Goal: Information Seeking & Learning: Find specific page/section

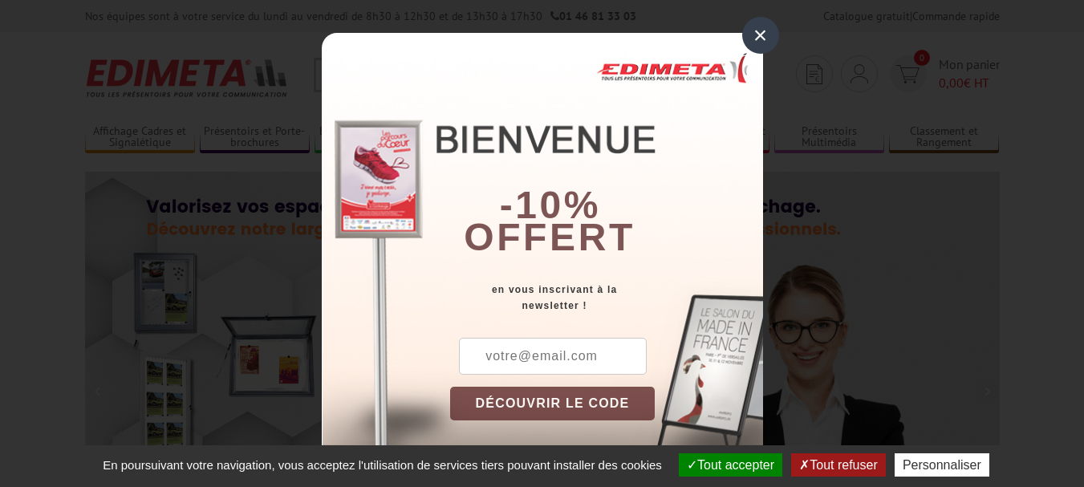
click at [764, 30] on div "×" at bounding box center [760, 35] width 37 height 37
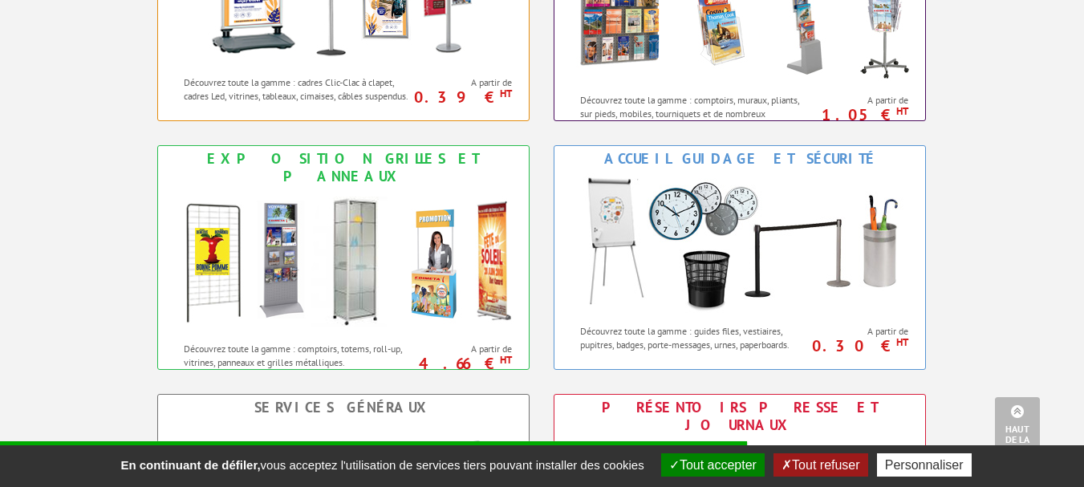
scroll to position [850, 0]
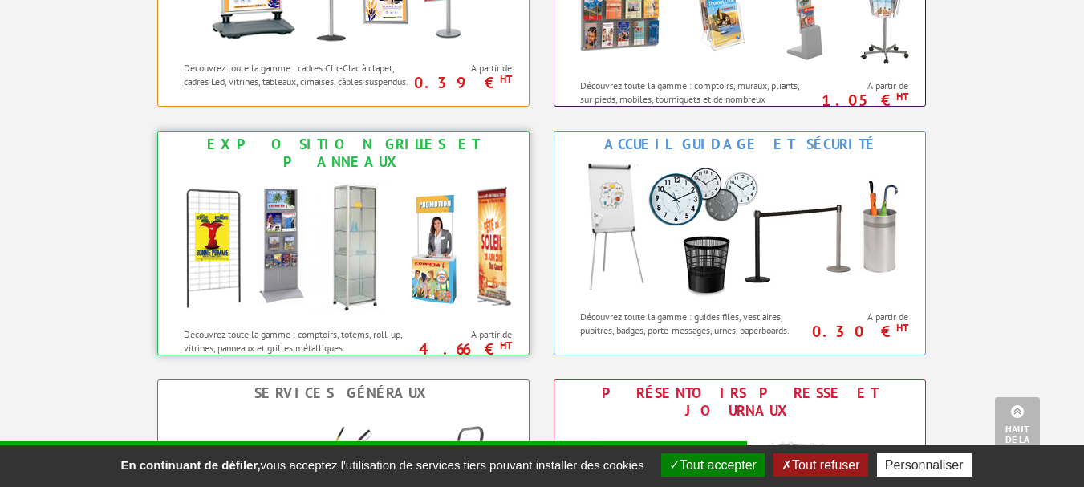
click at [340, 197] on img at bounding box center [343, 247] width 353 height 144
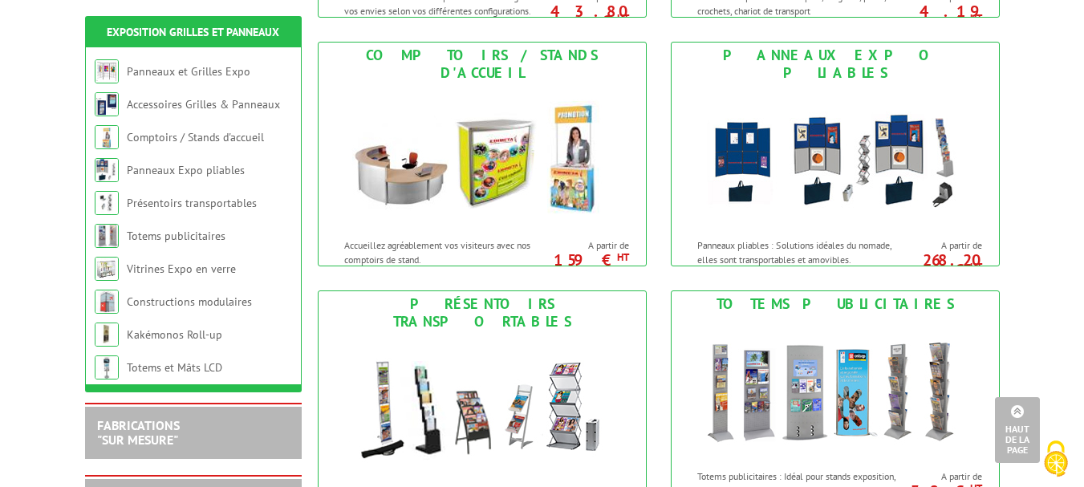
scroll to position [565, 0]
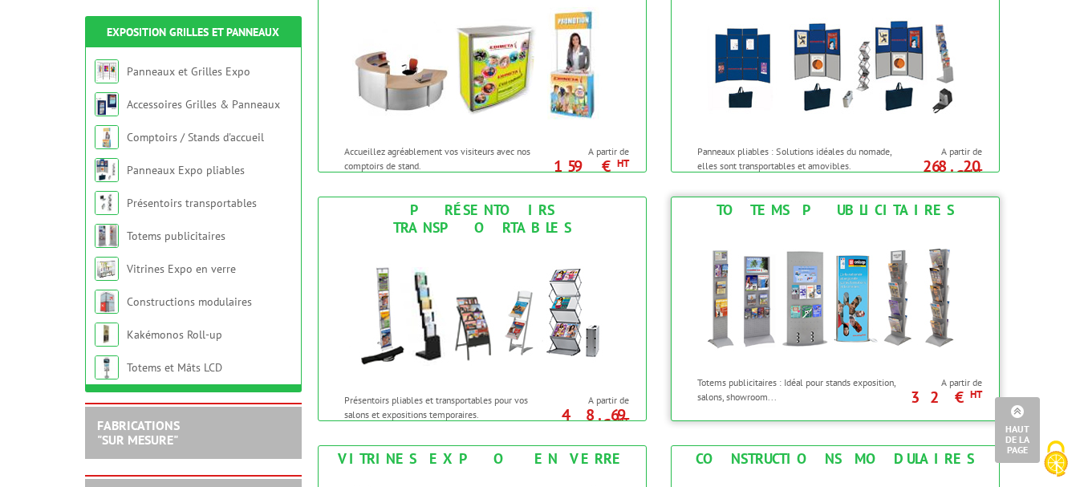
click at [820, 299] on img at bounding box center [835, 295] width 297 height 144
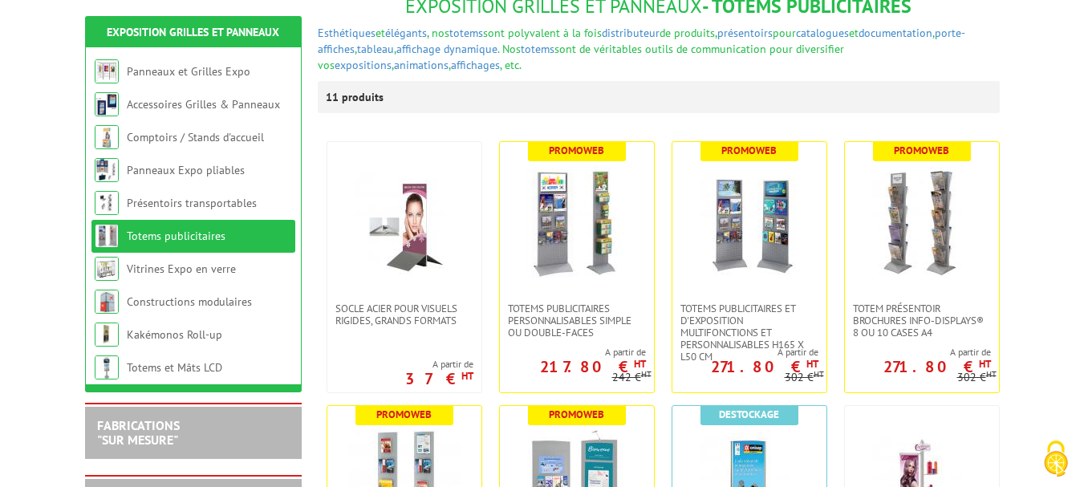
scroll to position [313, 0]
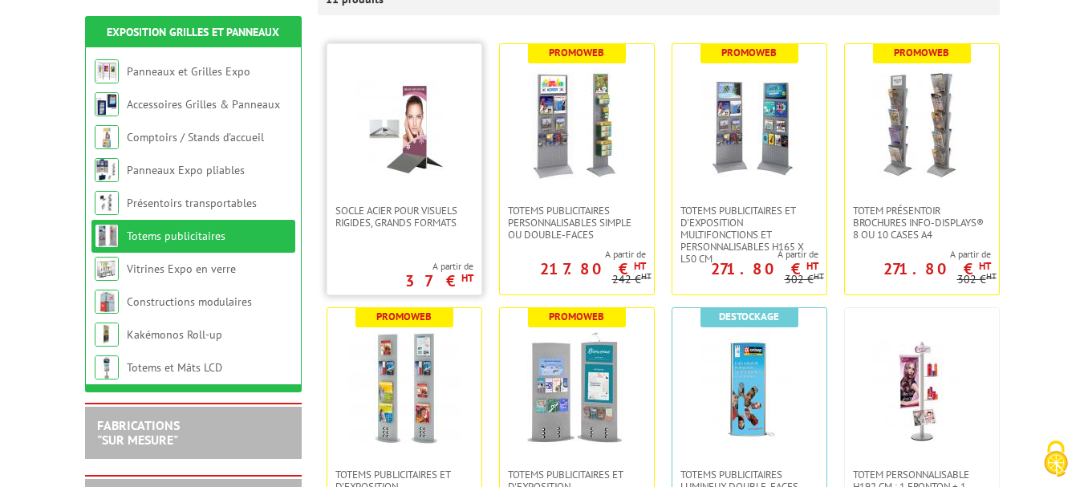
click at [414, 133] on img at bounding box center [404, 124] width 112 height 112
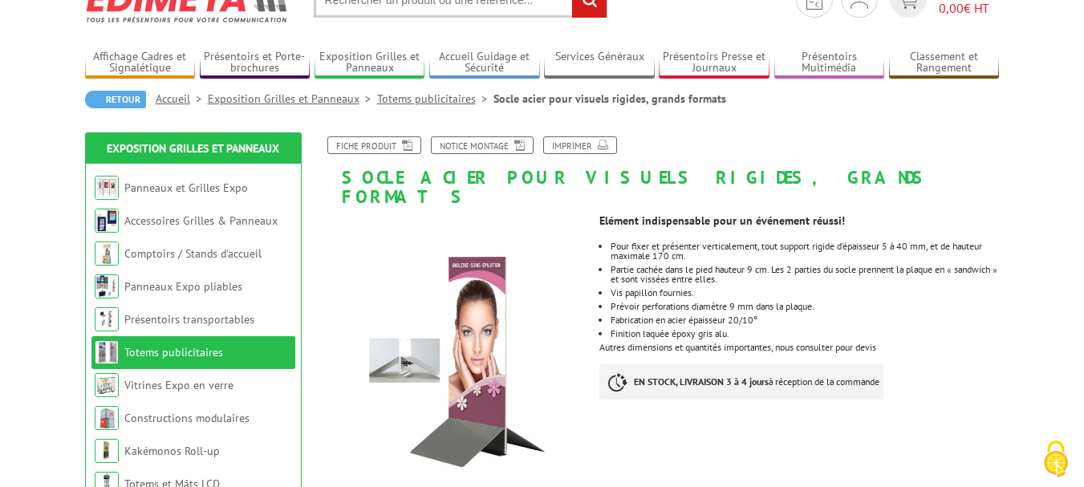
scroll to position [129, 0]
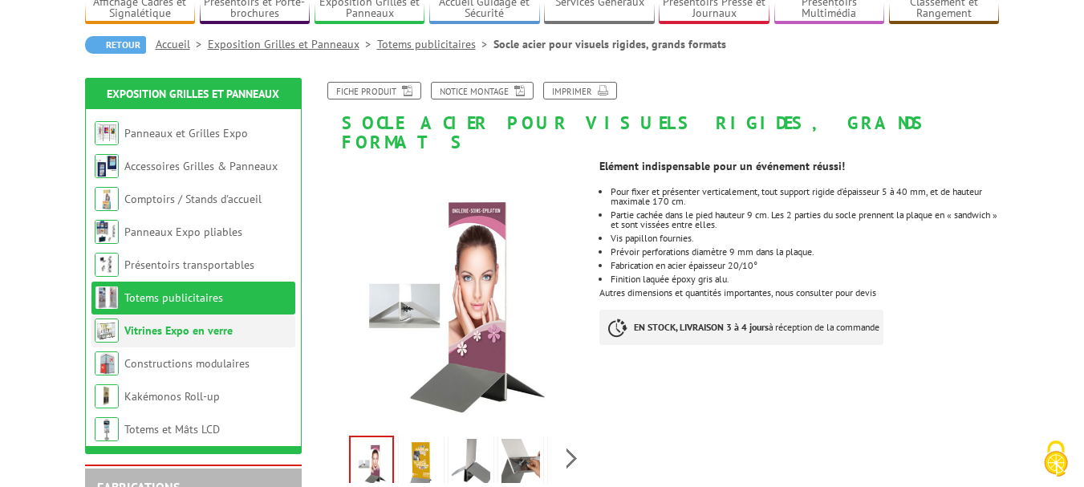
click at [132, 333] on link "Vitrines Expo en verre" at bounding box center [178, 330] width 108 height 14
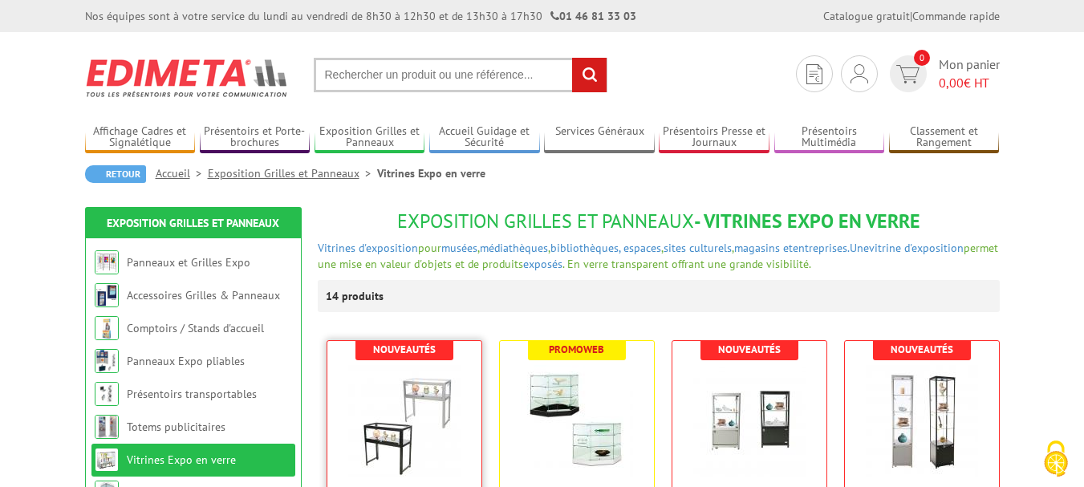
click at [378, 413] on img at bounding box center [404, 421] width 112 height 112
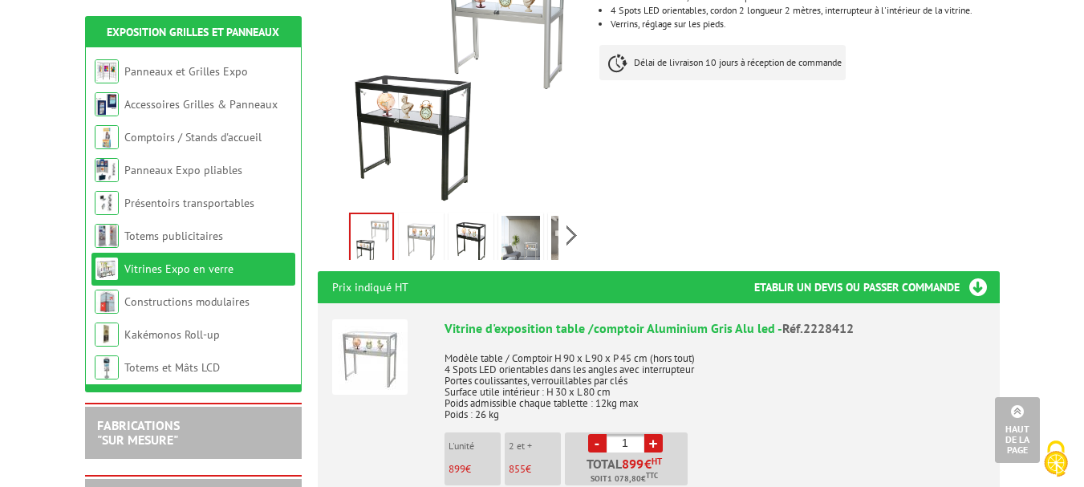
scroll to position [378, 0]
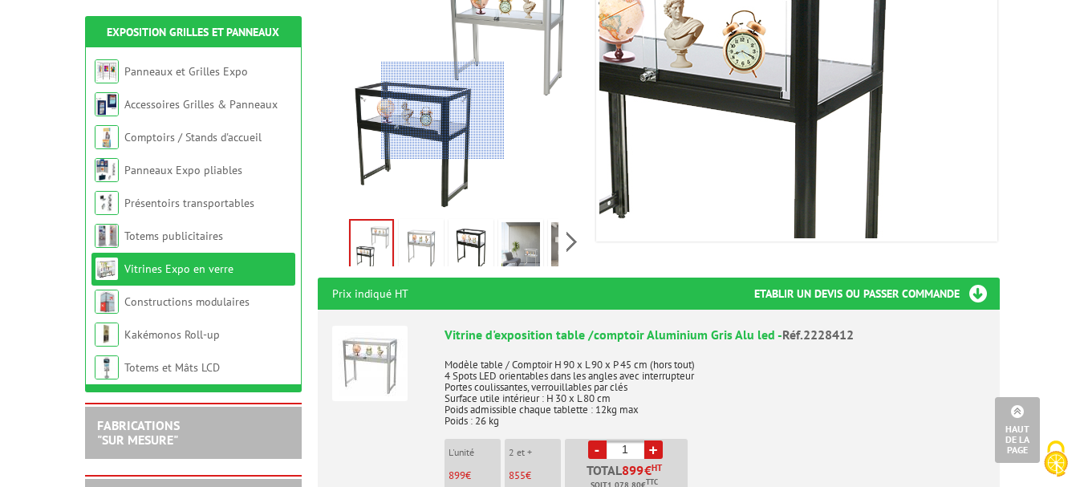
click at [443, 111] on div at bounding box center [443, 111] width 124 height 98
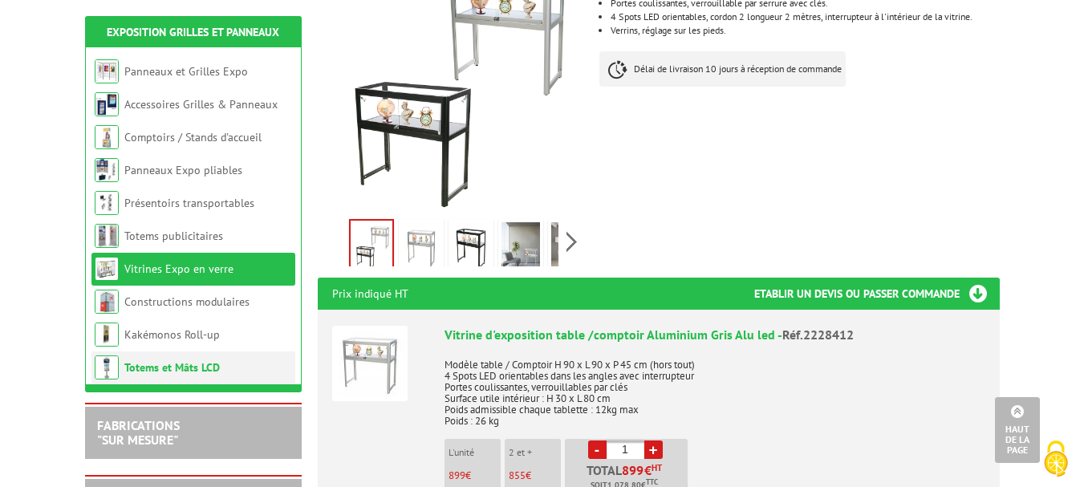
click at [145, 364] on link "Totems et Mâts LCD" at bounding box center [172, 367] width 96 height 14
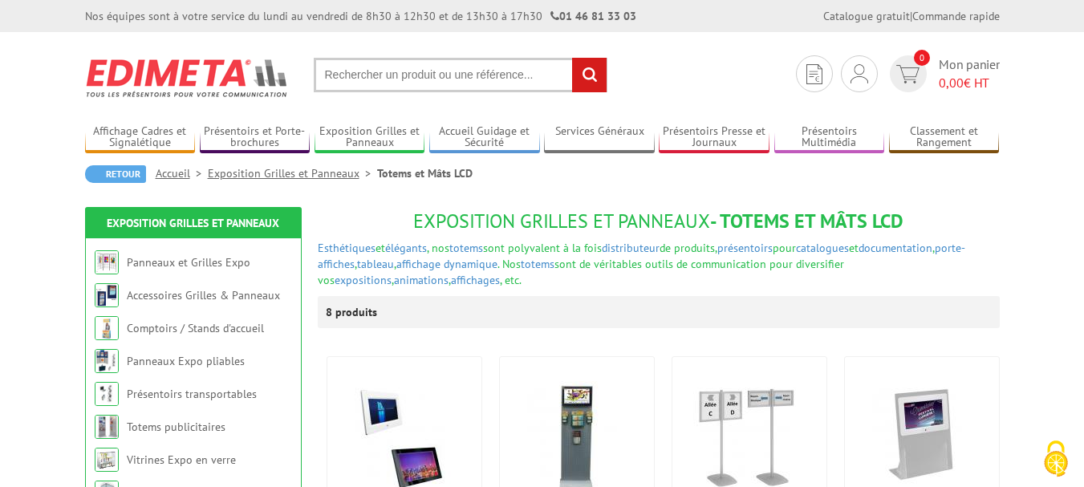
click at [387, 66] on input "text" at bounding box center [461, 75] width 294 height 35
click at [381, 74] on input "text" at bounding box center [461, 75] width 294 height 35
type input "tronc"
click at [591, 72] on input "rechercher" at bounding box center [589, 75] width 35 height 35
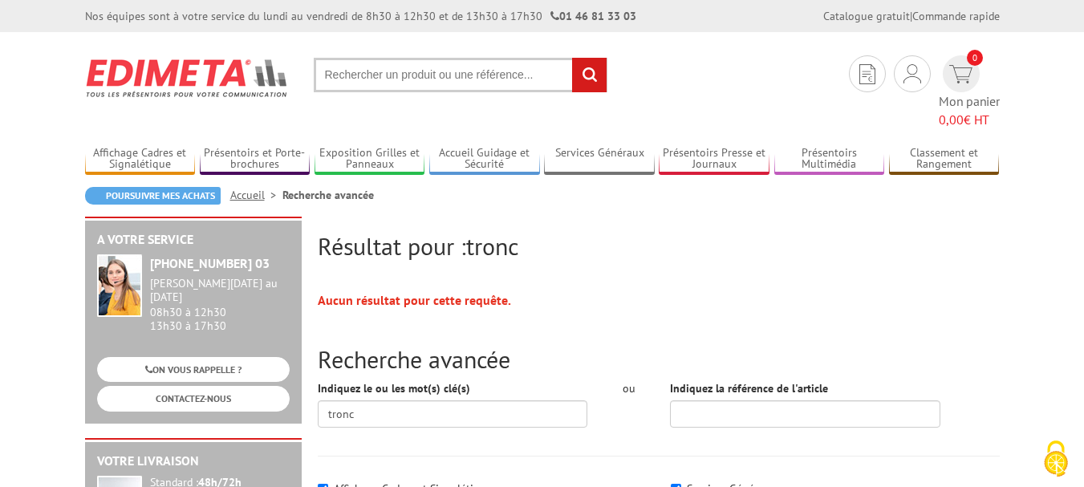
click at [407, 73] on input "text" at bounding box center [461, 75] width 294 height 35
